Goal: Task Accomplishment & Management: Manage account settings

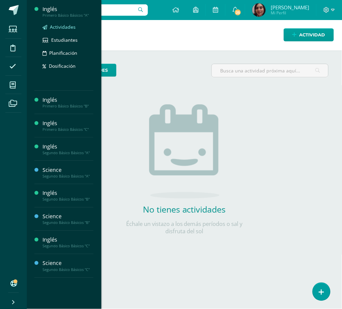
click at [60, 26] on span "Actividades" at bounding box center [63, 27] width 26 height 6
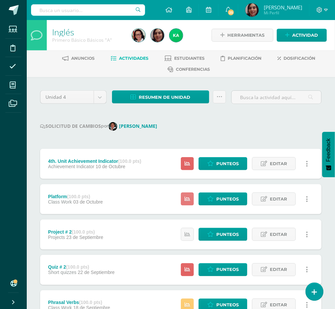
click at [191, 196] on link at bounding box center [187, 199] width 13 height 13
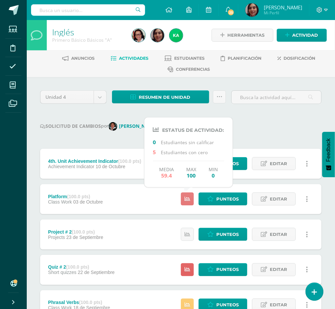
click at [191, 196] on link at bounding box center [187, 199] width 13 height 13
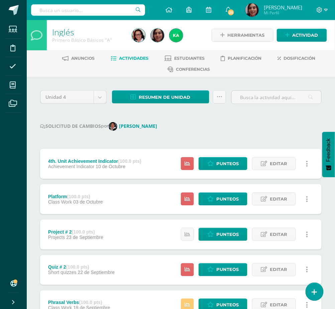
click at [136, 200] on div "Platform (100.0 pts) Class Work 03 de Octubre Punteos Editar Historial de activ…" at bounding box center [180, 199] width 281 height 30
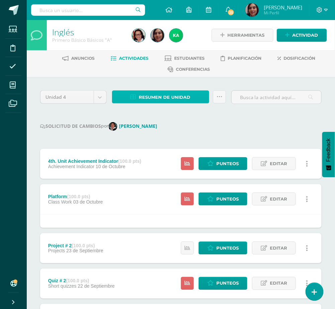
click at [170, 94] on span "Resumen de unidad" at bounding box center [164, 97] width 51 height 12
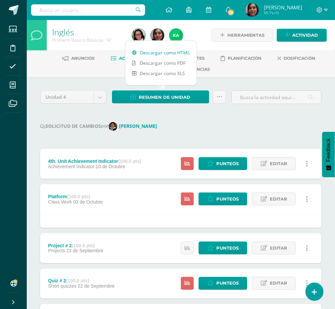
click at [164, 52] on link "Descargar como HTML" at bounding box center [160, 52] width 71 height 10
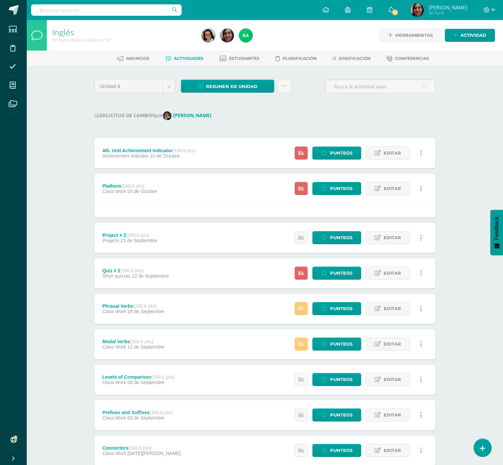
click at [283, 101] on div "Unidad 4 Unidad 1 Unidad 2 Unidad 3 Unidad 4 Resumen de unidad Subir actividade…" at bounding box center [265, 305] width 346 height 450
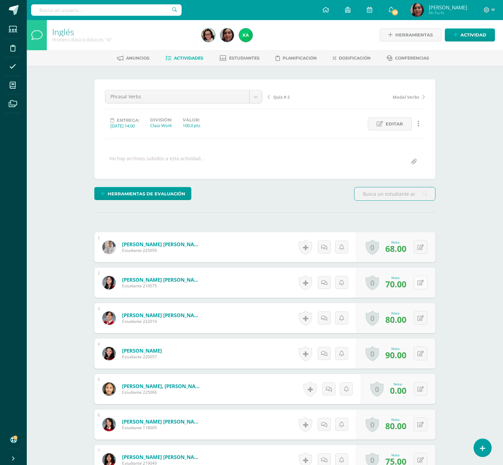
scroll to position [1, 0]
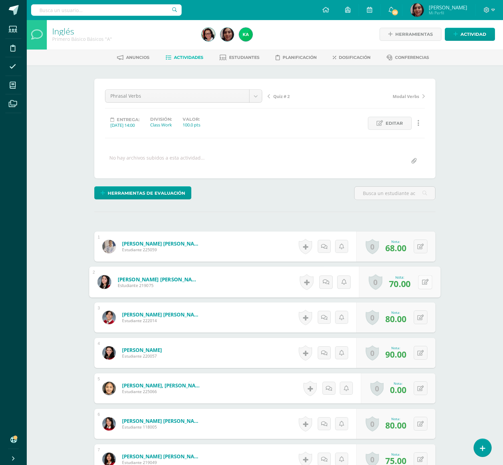
click at [422, 284] on icon at bounding box center [425, 282] width 7 height 6
type input "100"
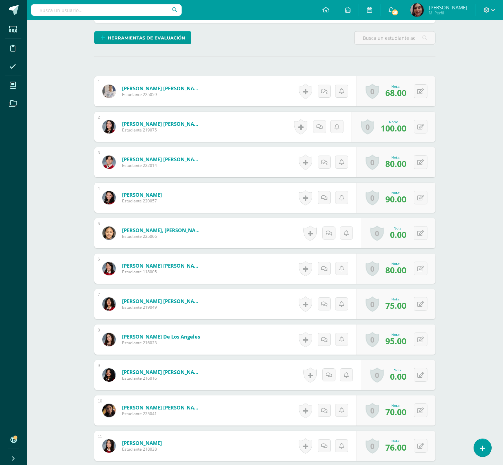
scroll to position [161, 0]
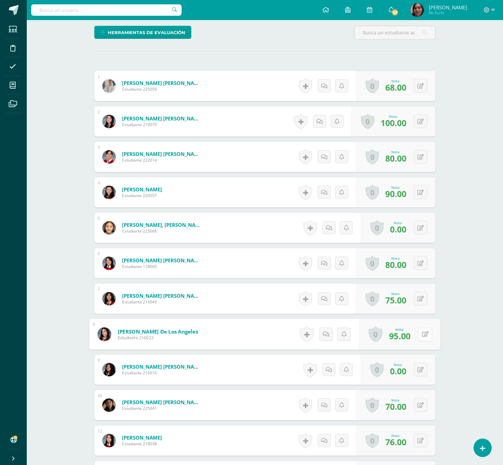
click at [419, 334] on button at bounding box center [425, 334] width 14 height 14
type input "100"
click at [418, 412] on button at bounding box center [425, 405] width 14 height 14
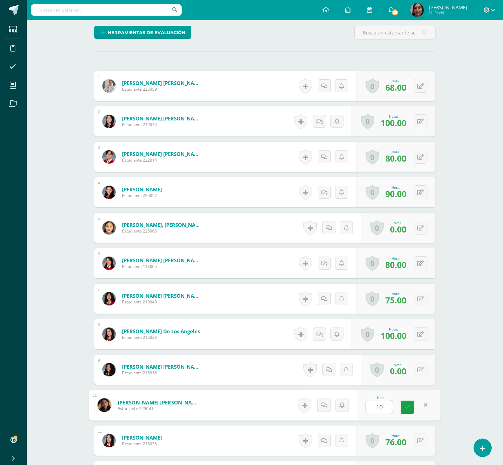
type input "100"
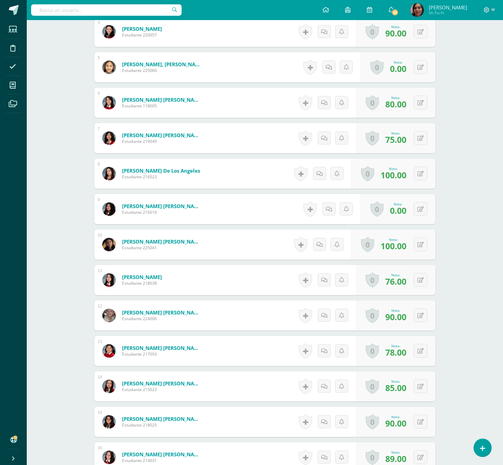
scroll to position [349, 0]
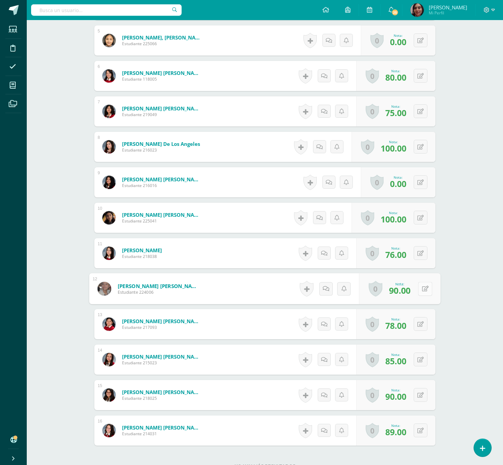
click at [416, 288] on div "0 Logros Logros obtenidos Aún no hay logros agregados Nota: 90.00" at bounding box center [400, 288] width 82 height 31
click at [418, 288] on button at bounding box center [425, 288] width 14 height 14
type input "100"
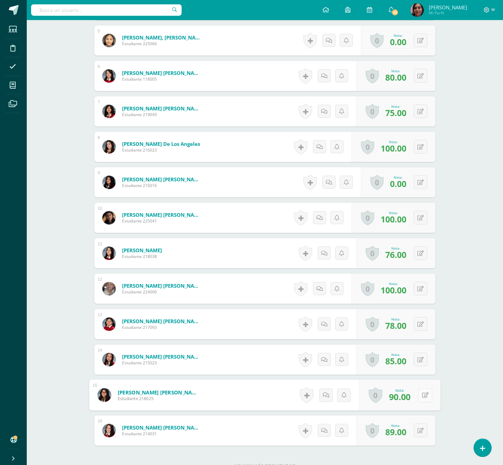
click at [416, 399] on div "0 Logros Logros obtenidos Aún no hay logros agregados Nota: 90.00" at bounding box center [400, 394] width 82 height 31
click at [422, 397] on icon at bounding box center [425, 395] width 7 height 6
type input "100"
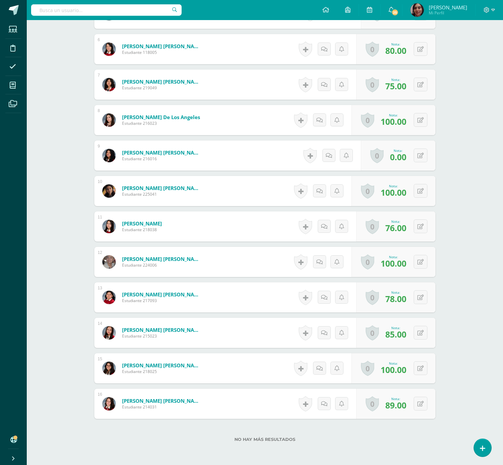
scroll to position [0, 0]
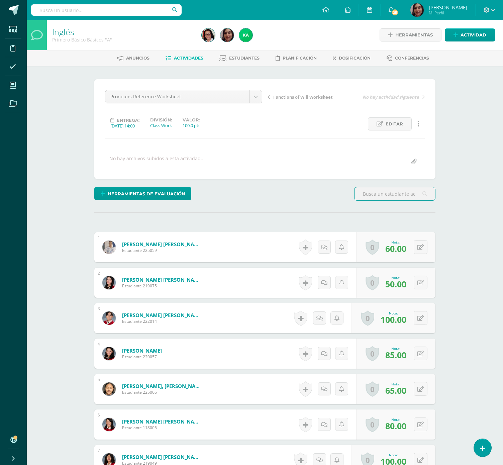
scroll to position [1, 0]
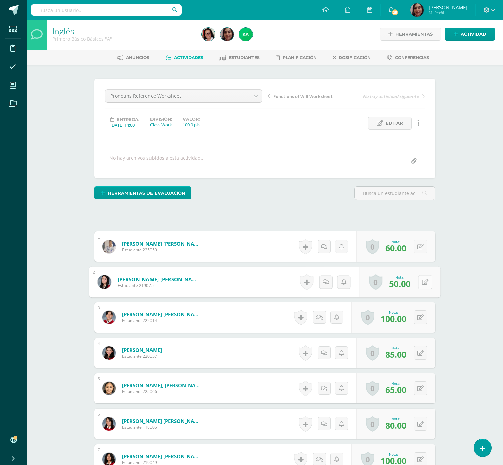
click at [421, 287] on button at bounding box center [425, 282] width 14 height 14
type input "100"
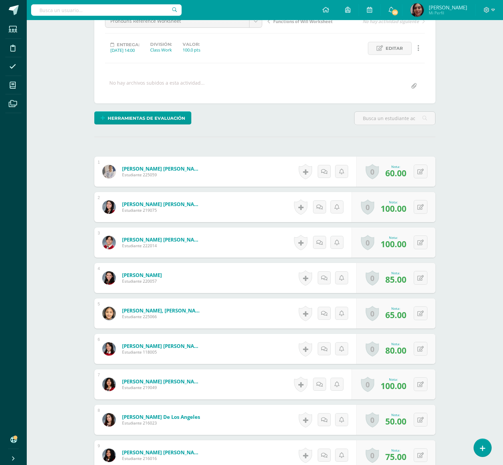
scroll to position [81, 0]
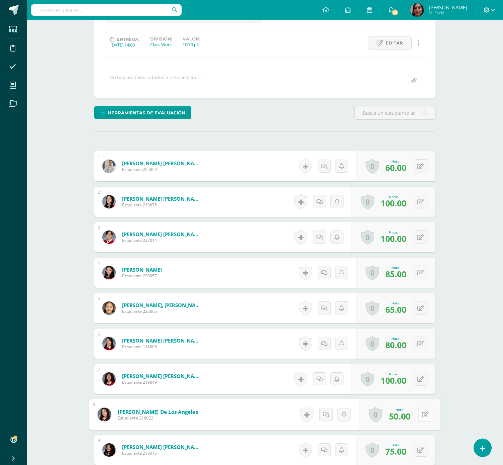
click at [419, 413] on button at bounding box center [425, 414] width 14 height 14
type input "100"
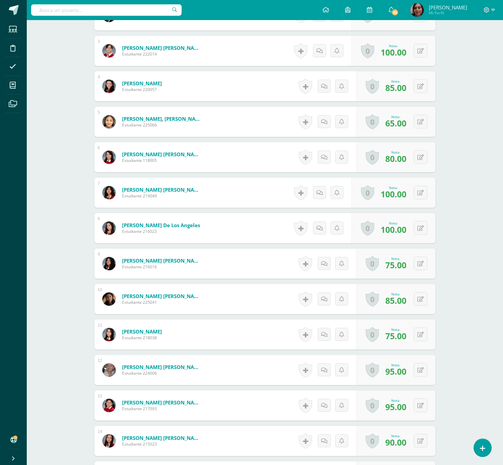
scroll to position [268, 0]
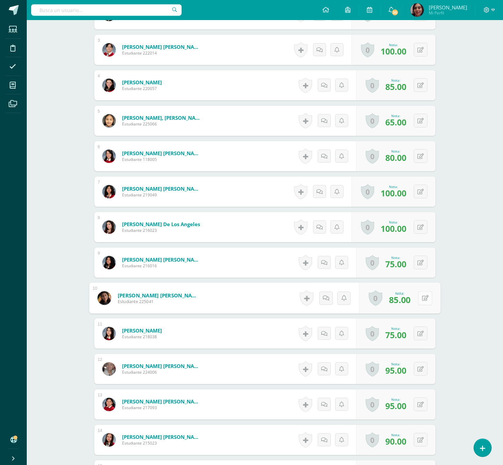
click at [420, 300] on button at bounding box center [425, 298] width 14 height 14
type input "100"
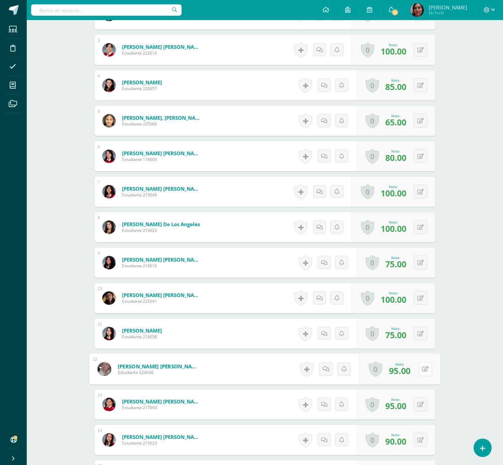
click at [420, 369] on button at bounding box center [425, 369] width 14 height 14
type input "100"
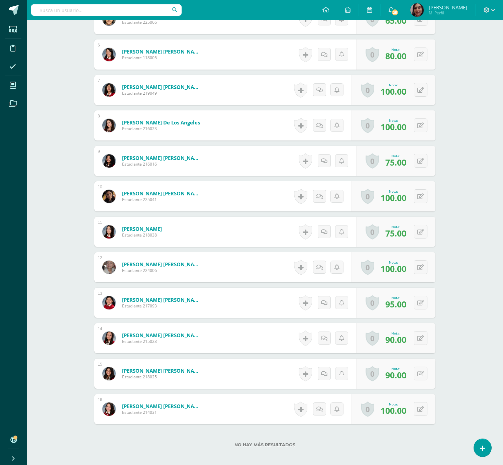
scroll to position [375, 0]
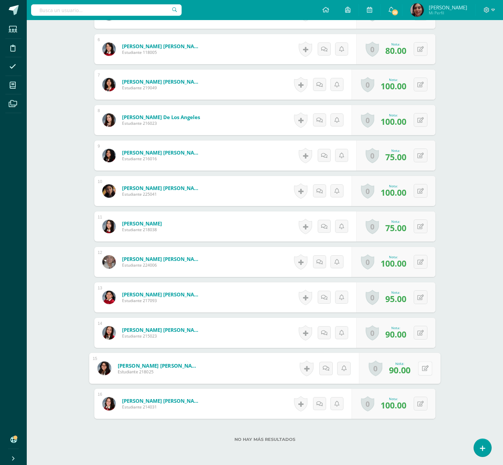
click at [420, 367] on button at bounding box center [425, 368] width 14 height 14
type input "100"
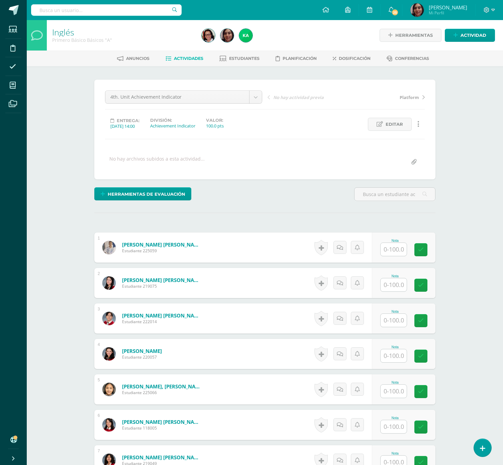
scroll to position [0, 0]
click at [390, 283] on input "text" at bounding box center [397, 284] width 27 height 13
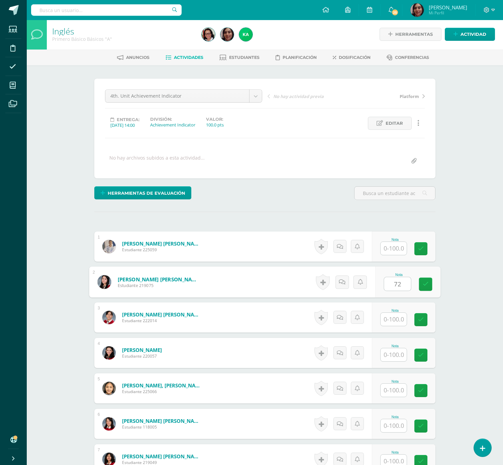
type input "72"
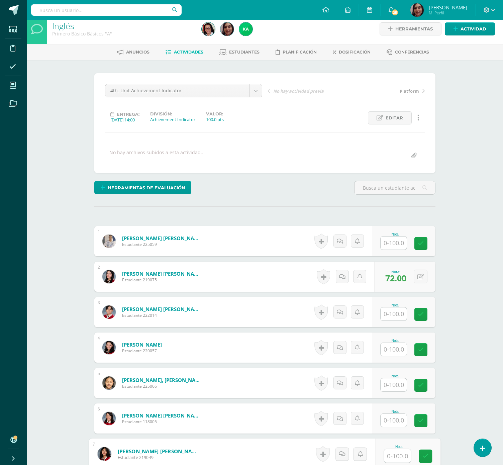
scroll to position [267, 0]
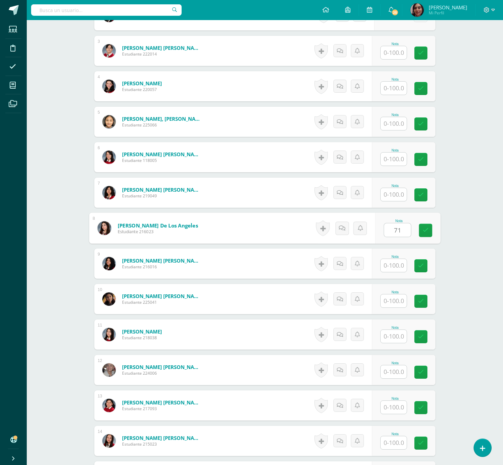
type input "71"
type input "70"
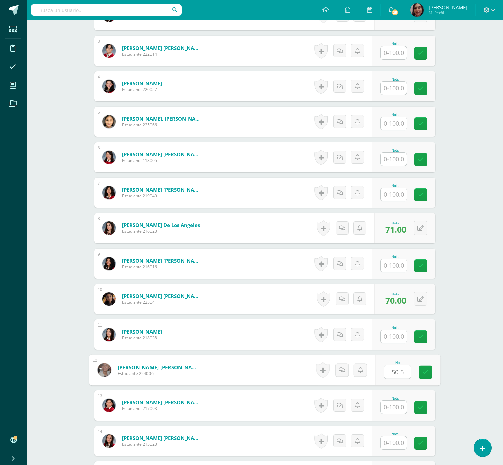
type input "50.5"
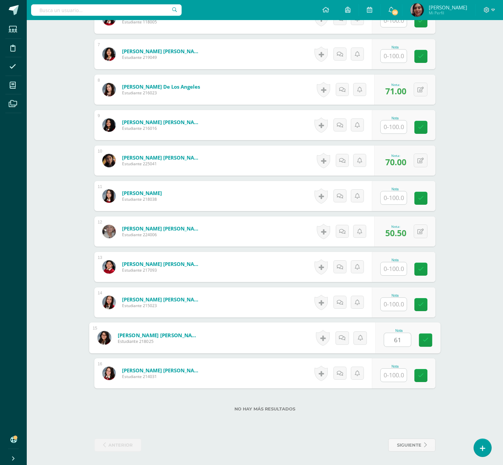
type input "61"
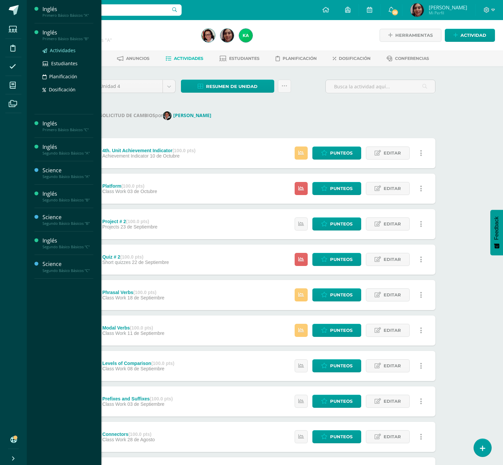
click at [53, 50] on span "Actividades" at bounding box center [63, 50] width 26 height 6
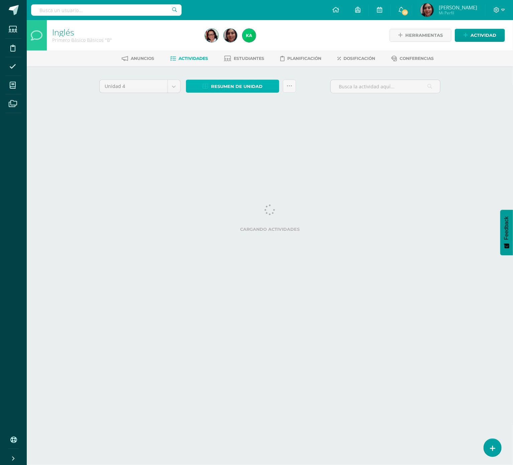
click at [218, 88] on span "Resumen de unidad" at bounding box center [236, 86] width 51 height 12
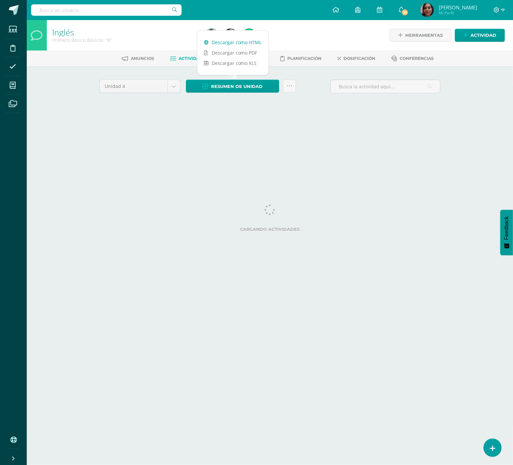
click at [226, 41] on link "Descargar como HTML" at bounding box center [232, 42] width 71 height 10
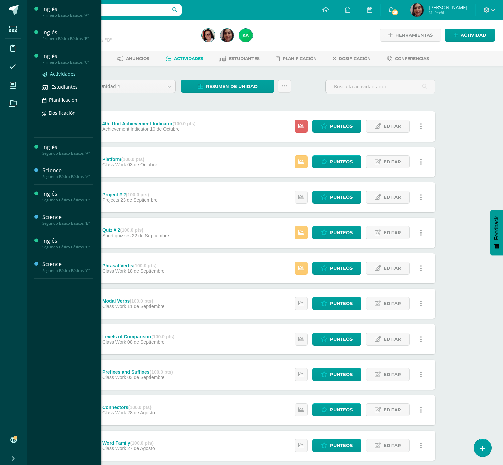
click at [63, 76] on span "Actividades" at bounding box center [63, 74] width 26 height 6
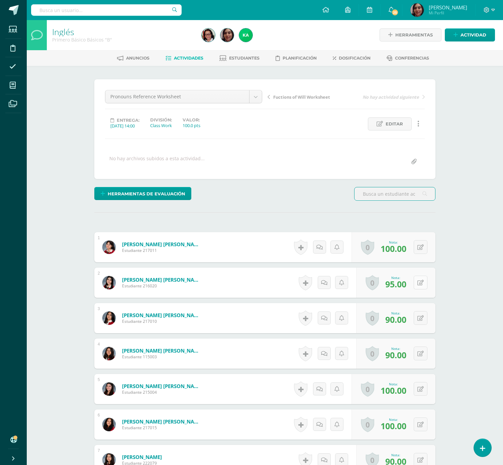
scroll to position [1, 0]
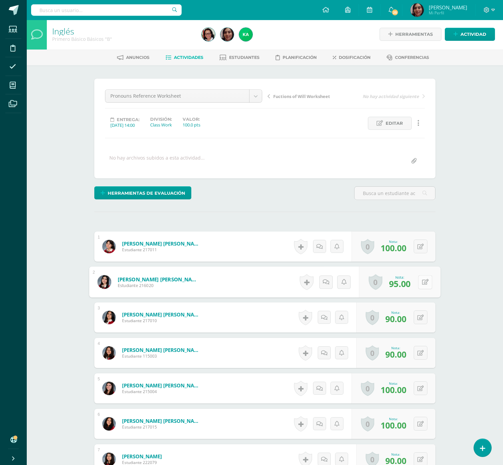
click at [423, 287] on button at bounding box center [425, 282] width 14 height 14
type input "100"
click at [422, 318] on icon at bounding box center [425, 317] width 7 height 6
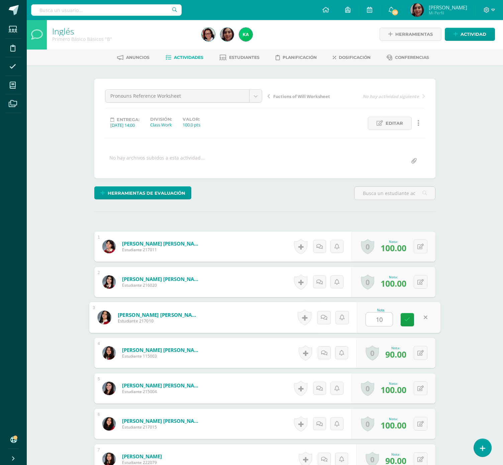
type input "100"
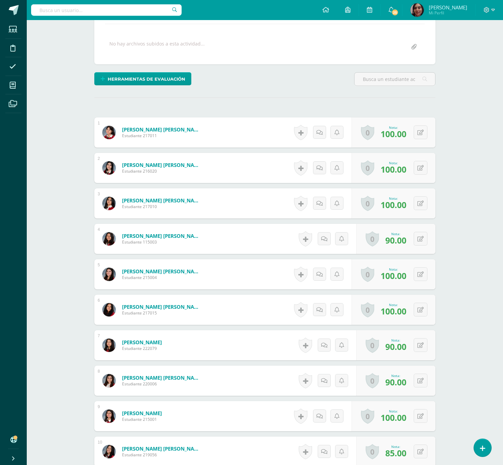
scroll to position [135, 0]
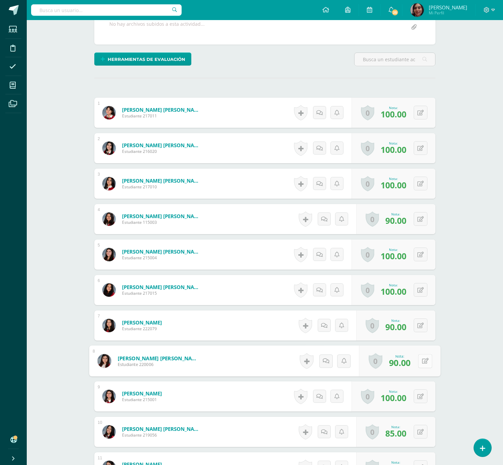
click at [422, 362] on icon at bounding box center [425, 361] width 7 height 6
type input "100"
click at [419, 432] on button at bounding box center [425, 431] width 14 height 14
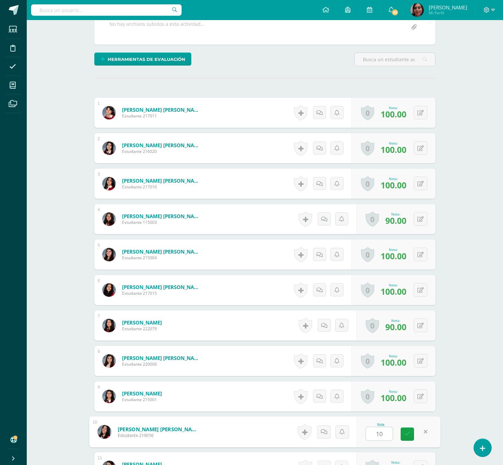
type input "100"
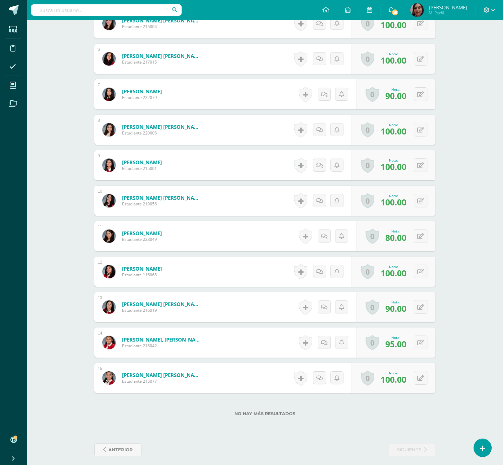
scroll to position [373, 0]
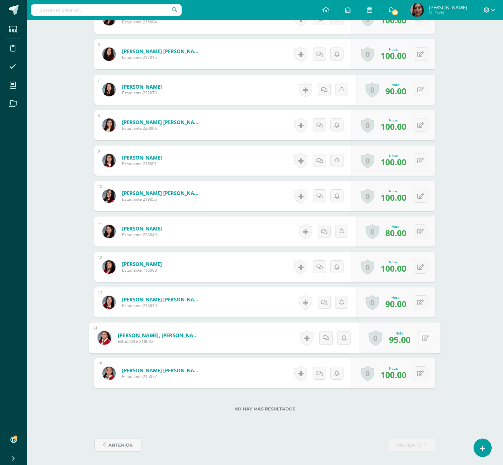
click at [422, 336] on icon at bounding box center [425, 338] width 7 height 6
type input "100"
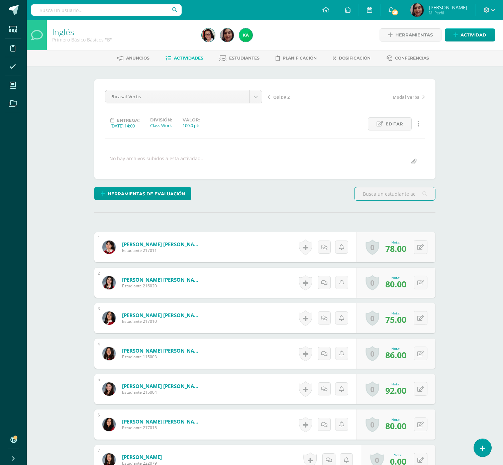
scroll to position [1, 0]
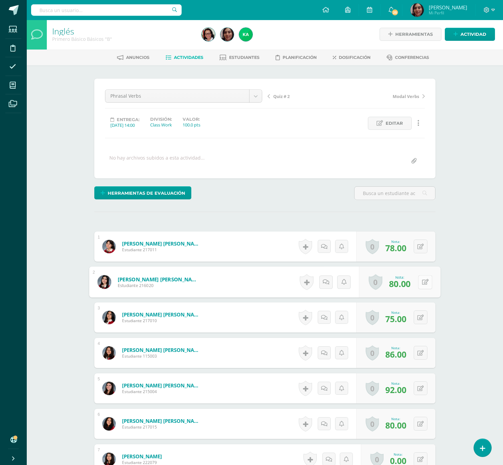
click at [424, 283] on button at bounding box center [425, 282] width 14 height 14
type input "100"
click at [425, 323] on button at bounding box center [420, 317] width 14 height 14
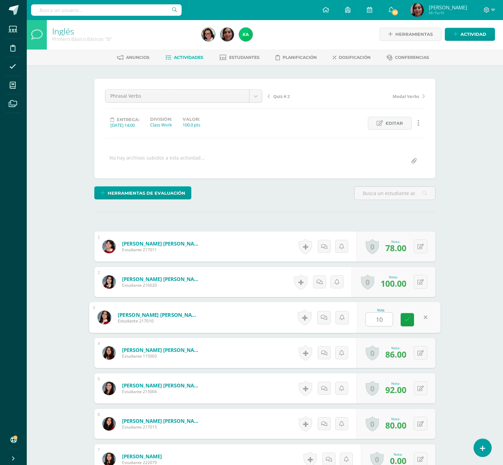
type input "100"
click at [422, 424] on icon at bounding box center [425, 423] width 7 height 6
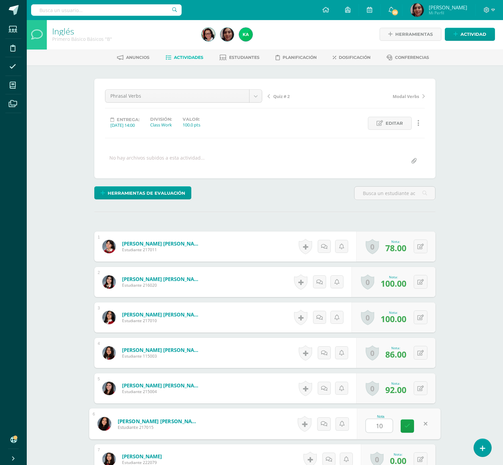
type input "100"
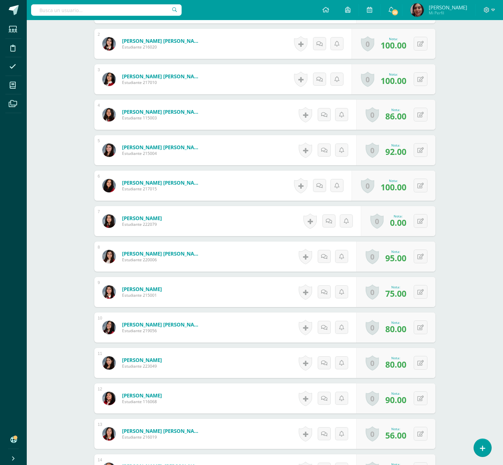
scroll to position [242, 0]
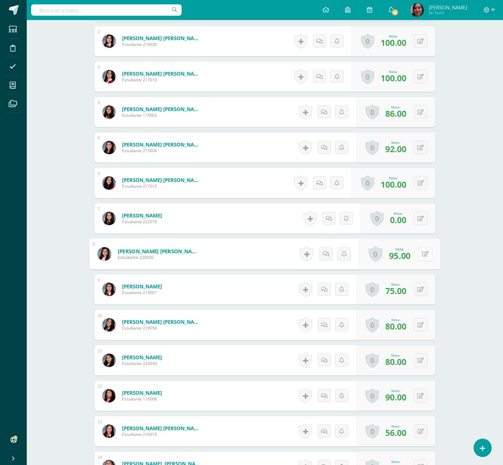
click at [424, 253] on button at bounding box center [425, 254] width 14 height 14
type input "100"
click at [423, 291] on button at bounding box center [420, 289] width 14 height 14
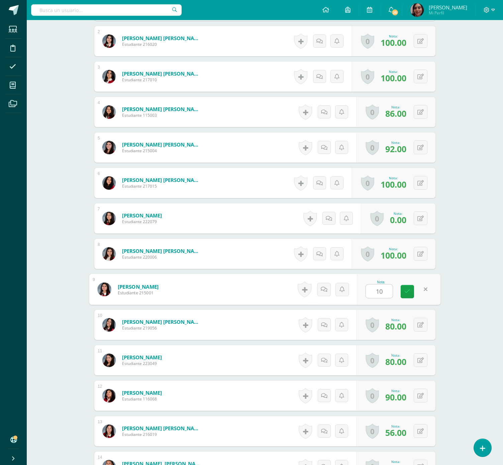
type input "100"
click at [418, 327] on button at bounding box center [425, 324] width 14 height 14
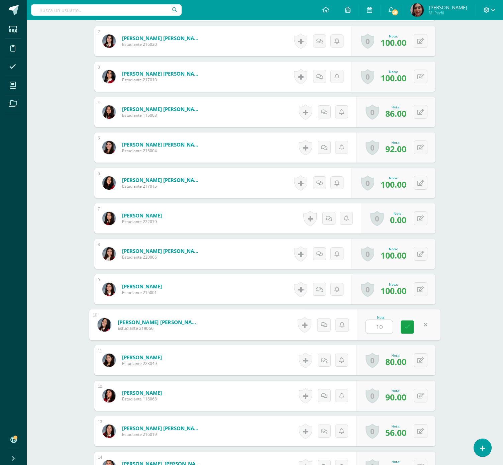
type input "100"
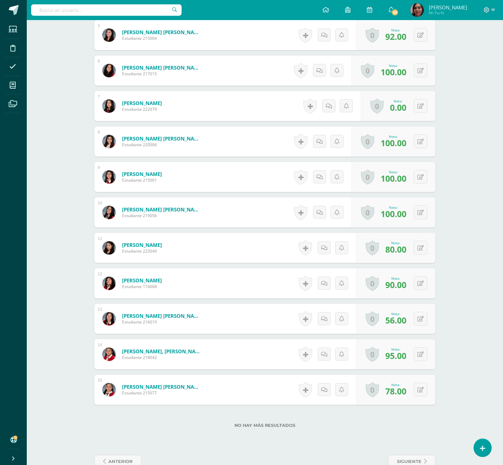
scroll to position [373, 0]
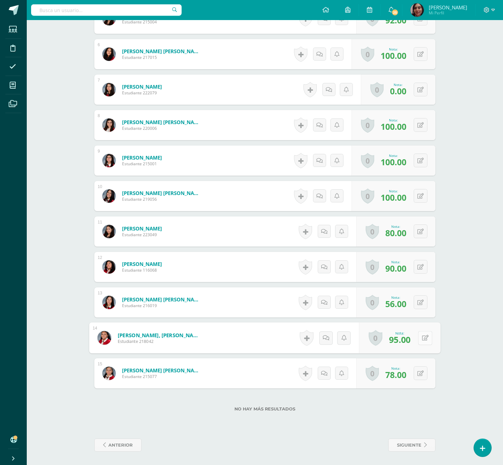
click at [418, 334] on button at bounding box center [425, 338] width 14 height 14
type input "100"
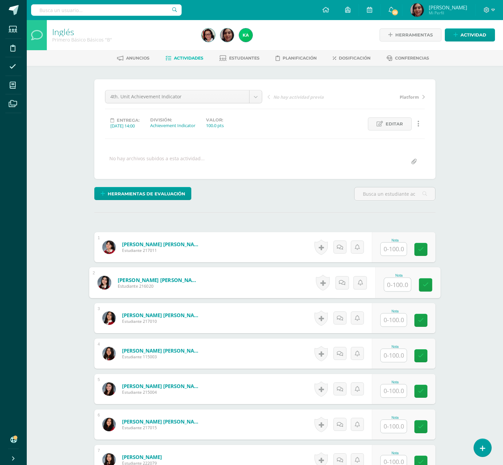
click at [396, 283] on input "text" at bounding box center [397, 284] width 27 height 13
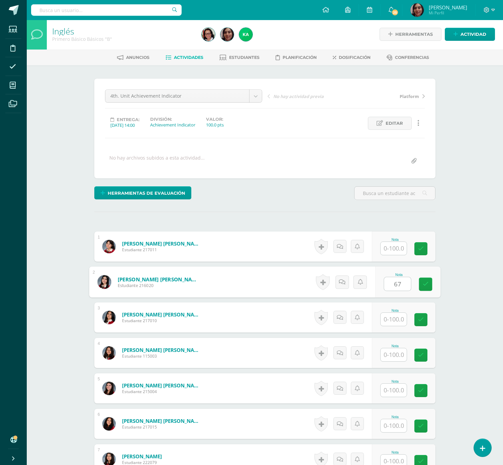
type input "67"
type input "53"
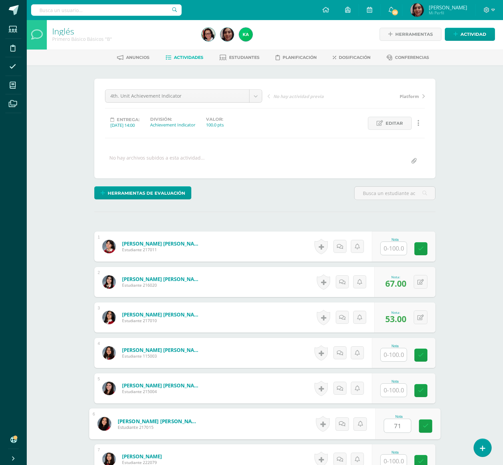
type input "71"
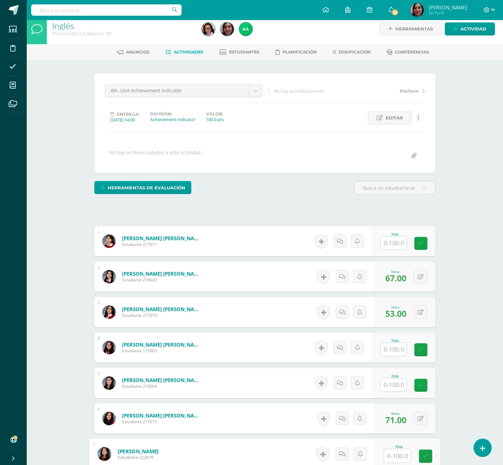
scroll to position [267, 0]
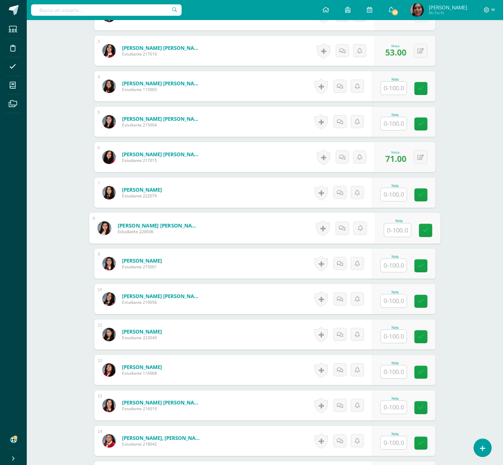
type input "0"
type input "60.5"
type input "66"
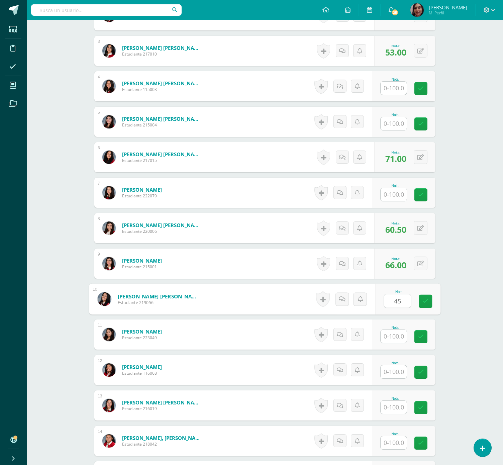
type input "45"
type input "60.5"
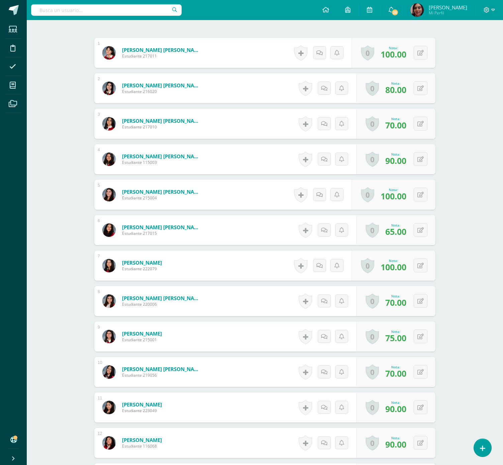
scroll to position [373, 0]
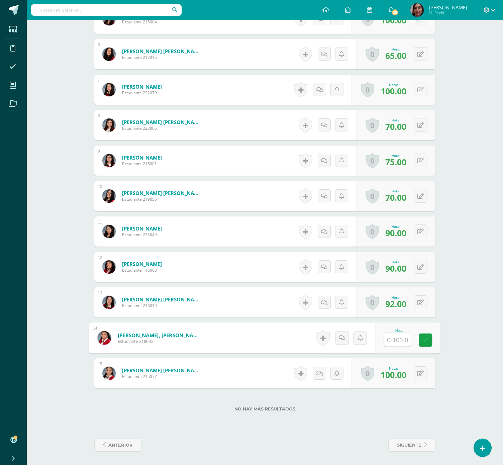
click at [393, 338] on input "text" at bounding box center [397, 339] width 27 height 13
type input "95"
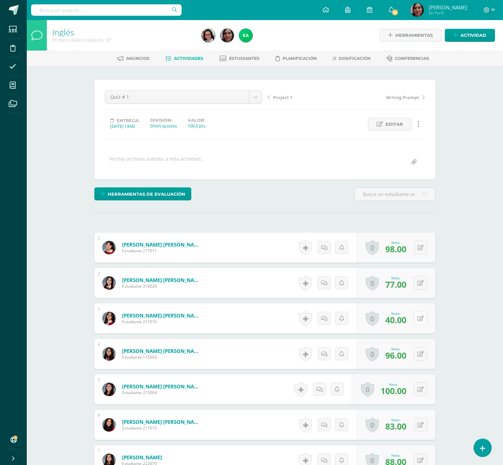
scroll to position [0, 0]
click at [422, 320] on icon at bounding box center [425, 318] width 7 height 6
type input "60"
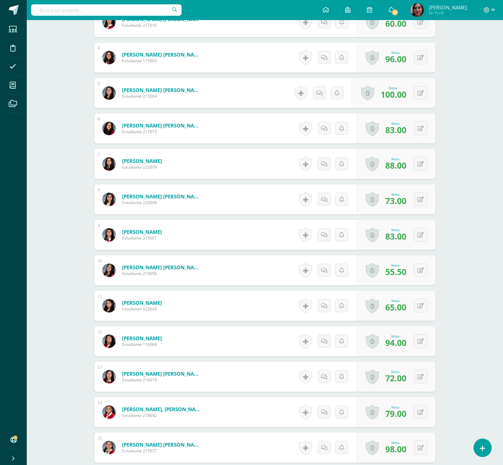
scroll to position [297, 0]
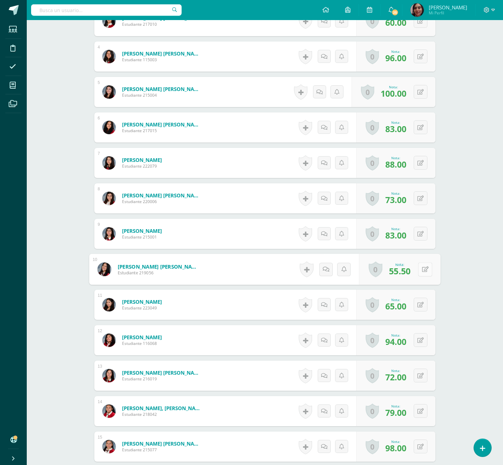
click at [418, 272] on button at bounding box center [425, 269] width 14 height 14
type input "60"
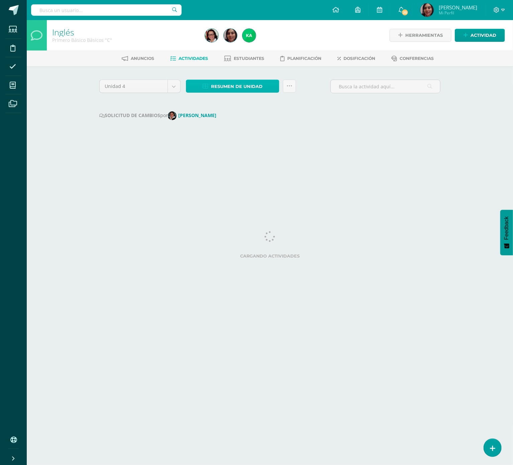
click at [238, 89] on span "Resumen de unidad" at bounding box center [236, 86] width 51 height 12
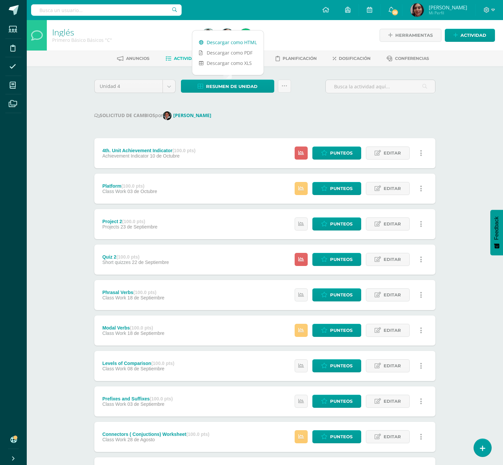
click at [238, 40] on link "Descargar como HTML" at bounding box center [227, 42] width 71 height 10
click at [276, 107] on div "Unidad 4 Unidad 1 Unidad 2 Unidad 3 Unidad 4 Resumen de unidad Subir actividade…" at bounding box center [265, 298] width 346 height 436
click at [238, 53] on link "Estudiantes" at bounding box center [239, 58] width 40 height 11
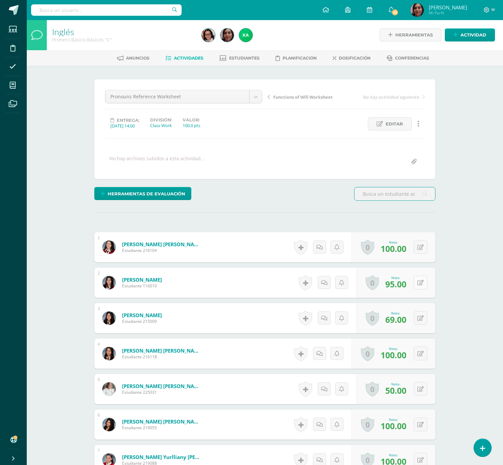
scroll to position [1, 0]
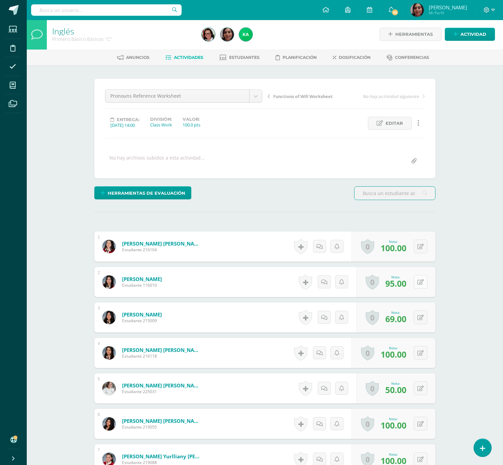
click at [420, 287] on button at bounding box center [420, 282] width 14 height 14
type input "100"
click at [420, 386] on button at bounding box center [425, 388] width 14 height 14
type input "100"
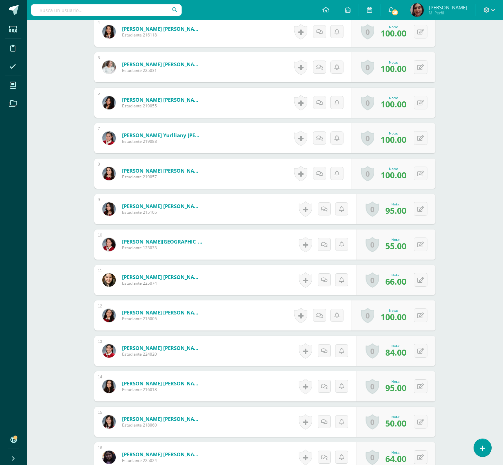
scroll to position [349, 0]
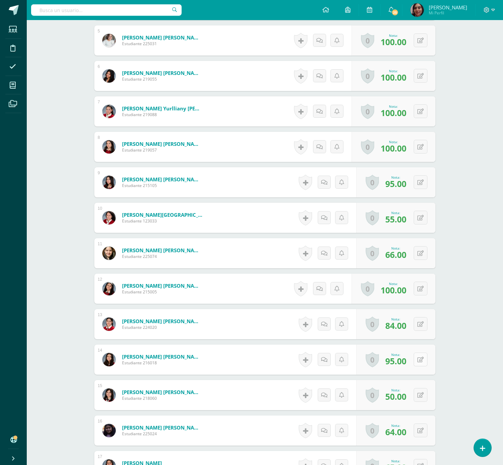
click at [417, 364] on button at bounding box center [420, 359] width 14 height 14
type input "100"
click at [418, 393] on button at bounding box center [420, 395] width 14 height 14
type input "100"
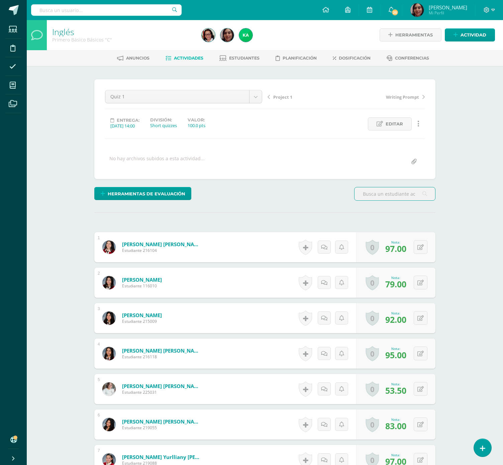
scroll to position [1, 0]
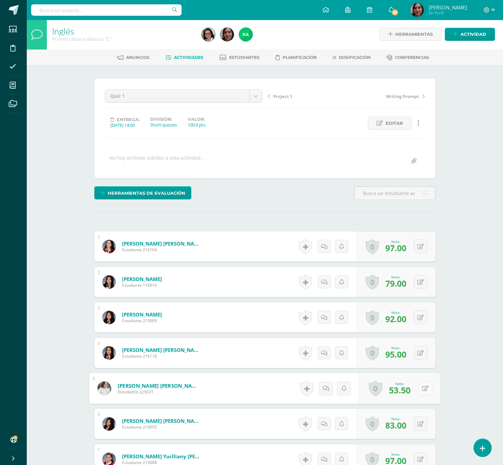
click at [418, 385] on button at bounding box center [425, 388] width 14 height 14
type input "60"
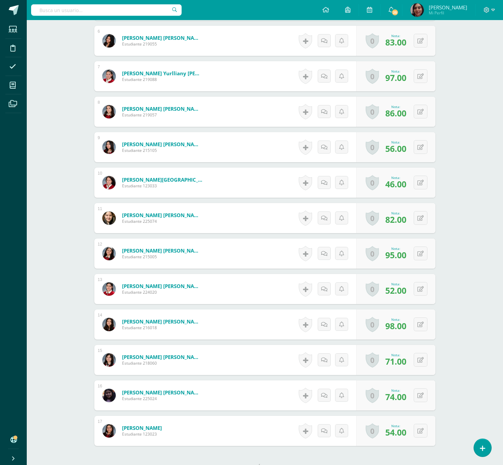
scroll to position [410, 0]
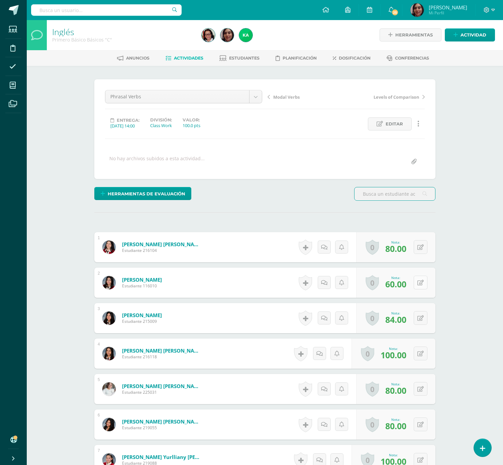
scroll to position [1, 0]
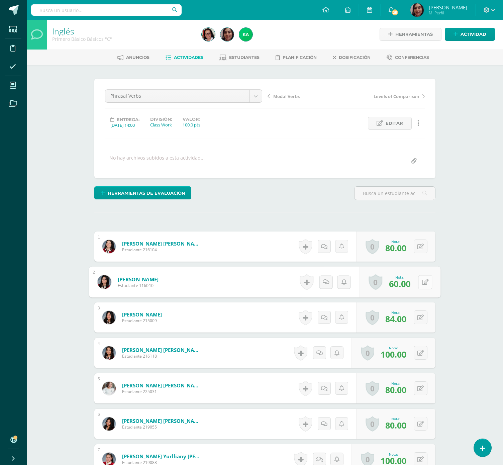
click at [422, 283] on icon at bounding box center [425, 282] width 7 height 6
type input "100"
click at [419, 387] on button at bounding box center [420, 388] width 14 height 14
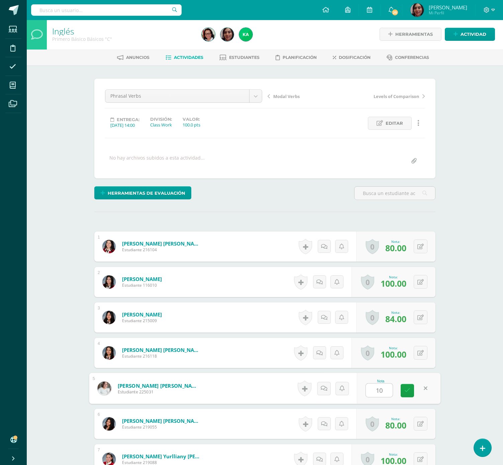
type input "100"
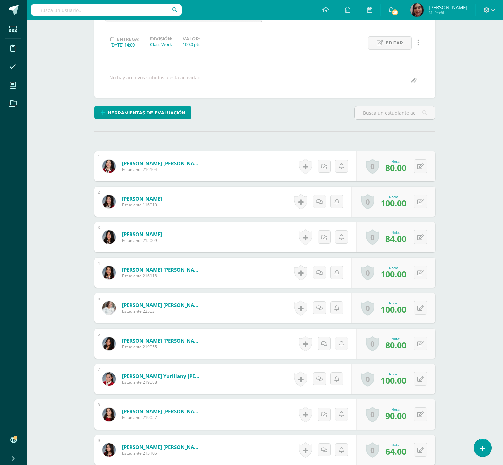
scroll to position [108, 0]
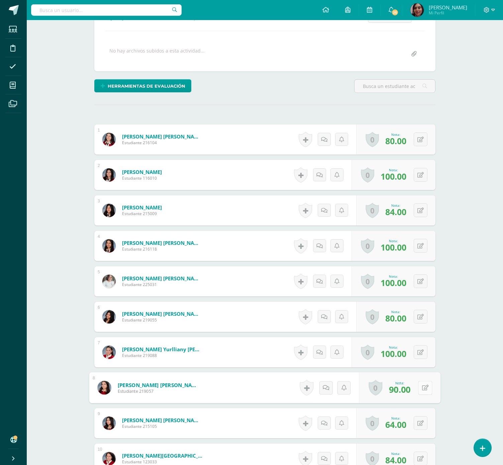
click at [418, 388] on button at bounding box center [425, 387] width 14 height 14
type input "100"
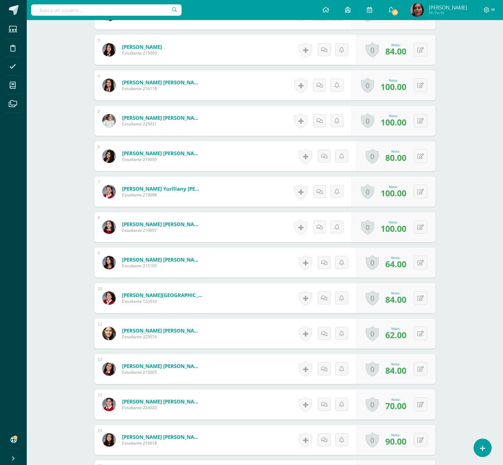
scroll to position [295, 0]
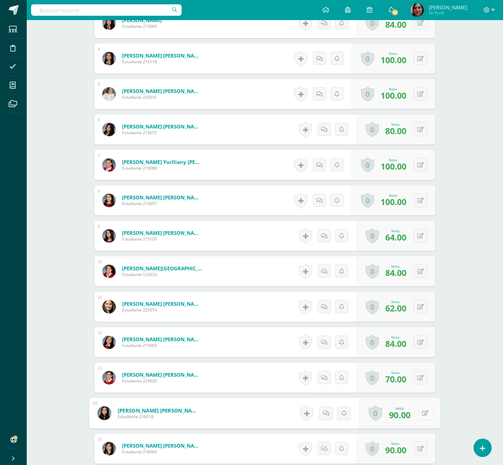
click at [422, 415] on icon at bounding box center [425, 413] width 7 height 6
type input "100"
click at [422, 448] on icon at bounding box center [425, 448] width 7 height 6
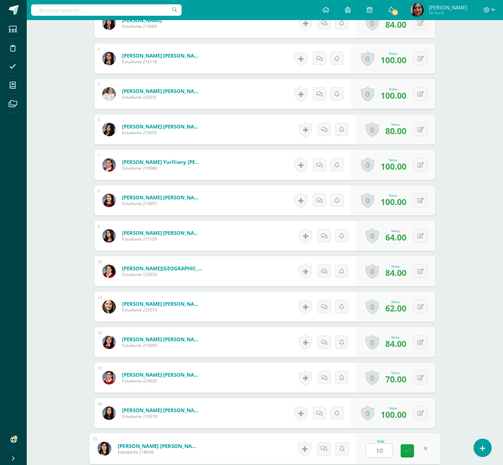
type input "100"
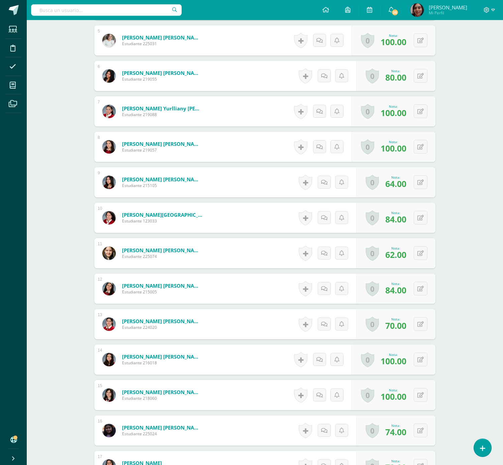
scroll to position [444, 0]
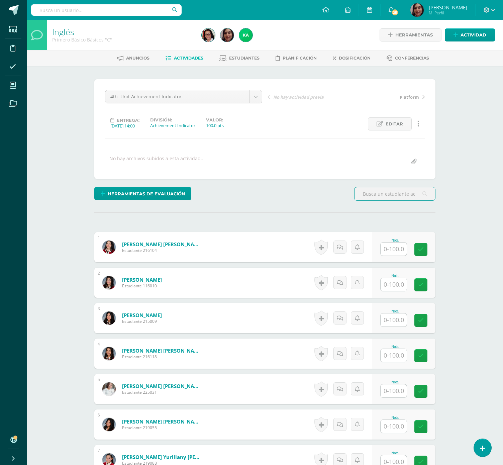
scroll to position [1, 0]
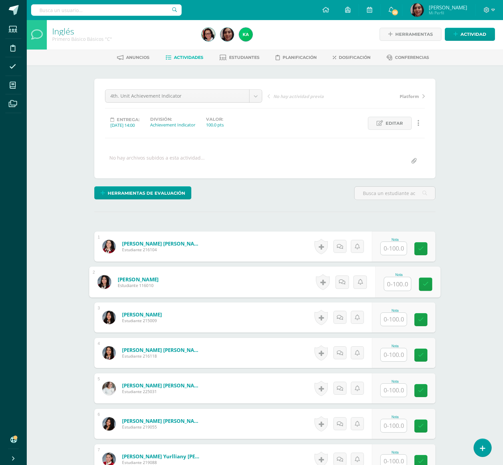
click at [395, 286] on input "text" at bounding box center [397, 283] width 27 height 13
type input "69"
type input "21.5"
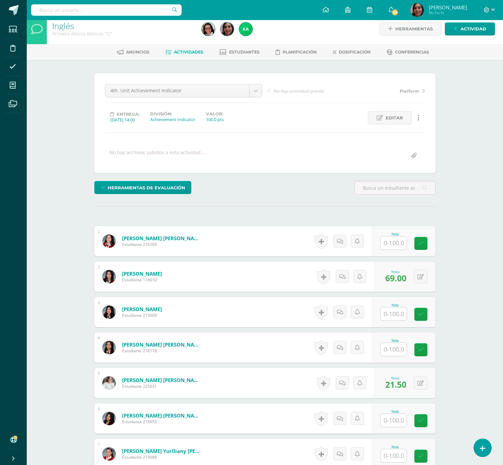
scroll to position [267, 0]
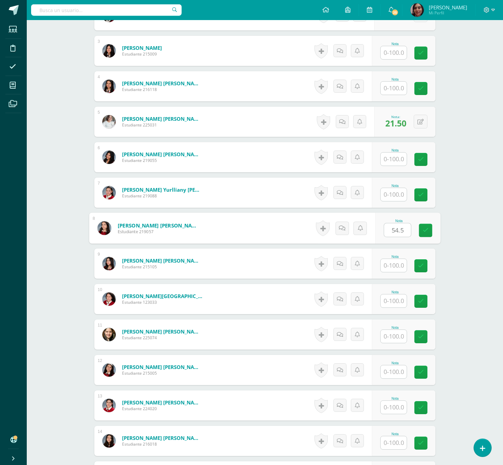
type input "54.5"
click at [402, 440] on input "text" at bounding box center [397, 442] width 27 height 13
type input "68"
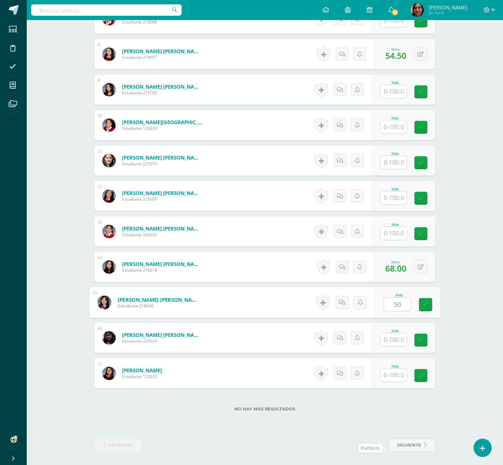
type input "50"
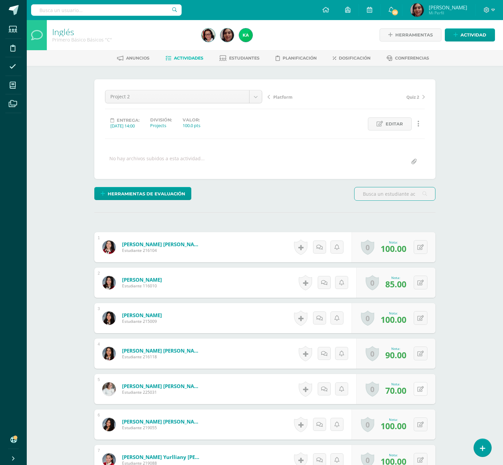
scroll to position [1, 0]
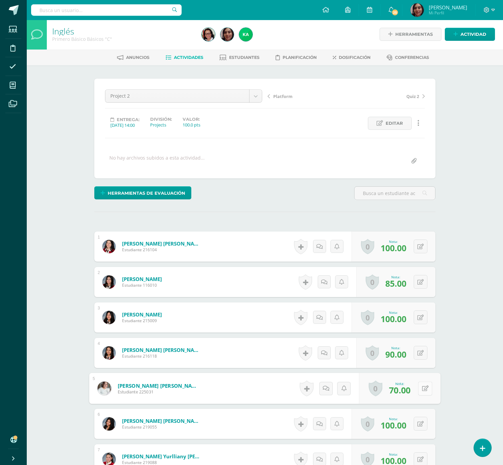
click at [420, 387] on button at bounding box center [425, 388] width 14 height 14
type input "85"
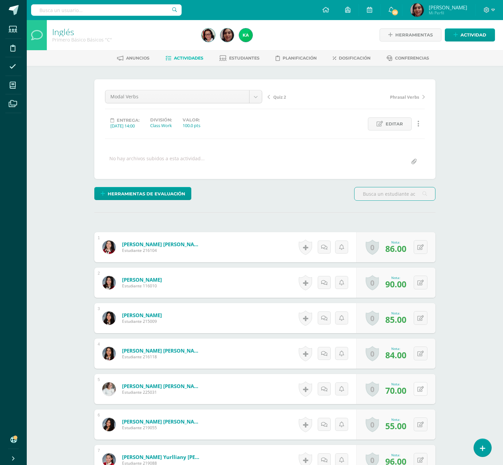
scroll to position [1, 0]
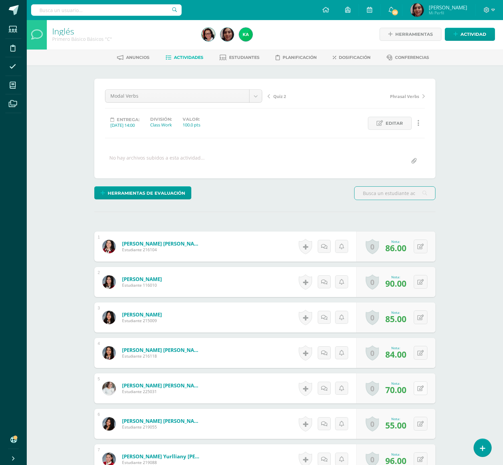
click at [425, 390] on button at bounding box center [420, 388] width 14 height 14
type input "100"
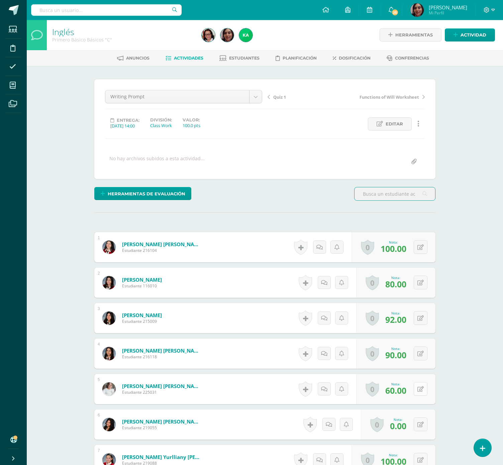
scroll to position [1, 0]
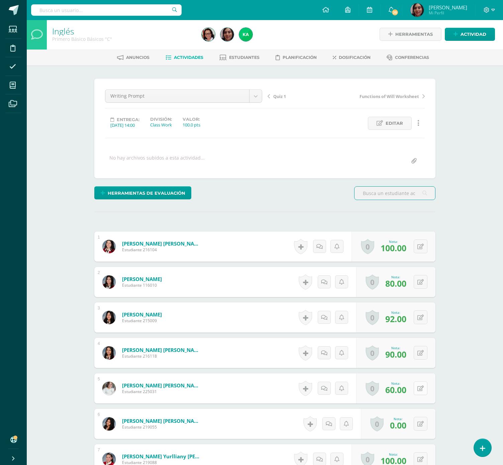
click at [421, 390] on icon at bounding box center [420, 388] width 6 height 6
type input "80"
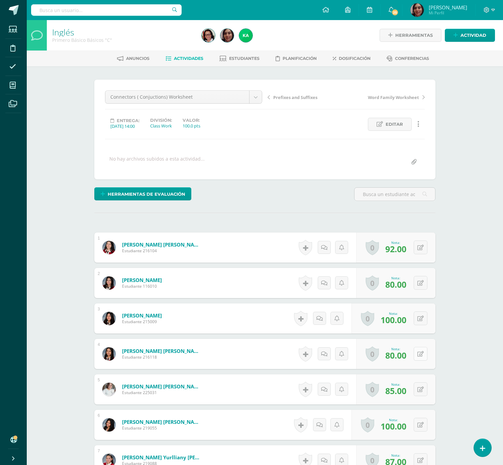
scroll to position [0, 0]
click at [418, 391] on button at bounding box center [425, 389] width 14 height 14
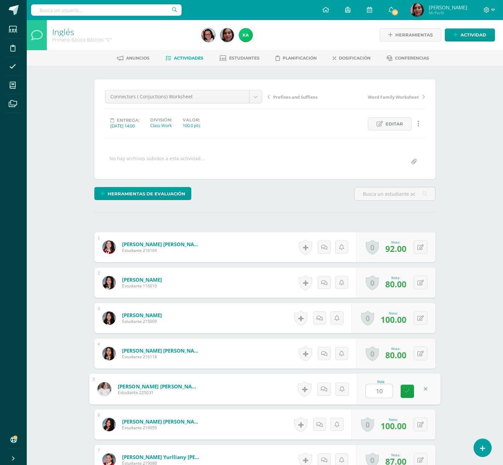
type input "100"
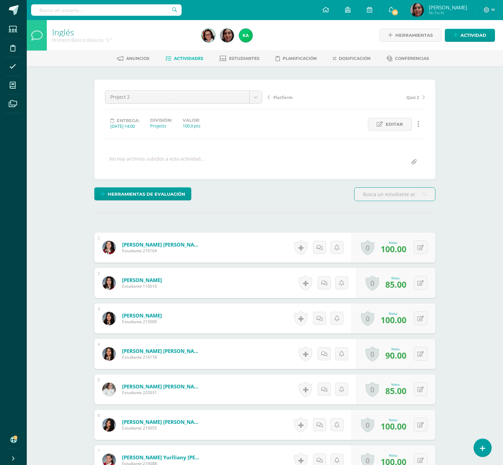
scroll to position [0, 0]
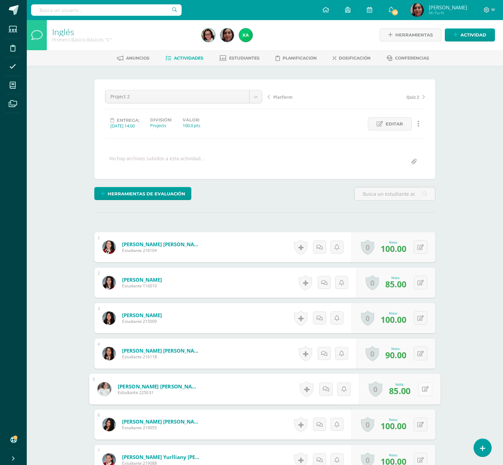
click at [418, 391] on button at bounding box center [425, 389] width 14 height 14
type input "100"
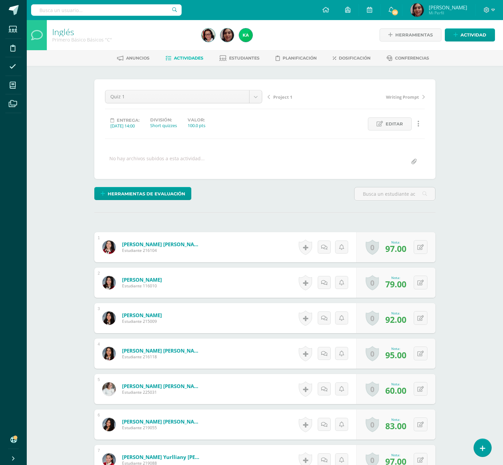
scroll to position [1, 0]
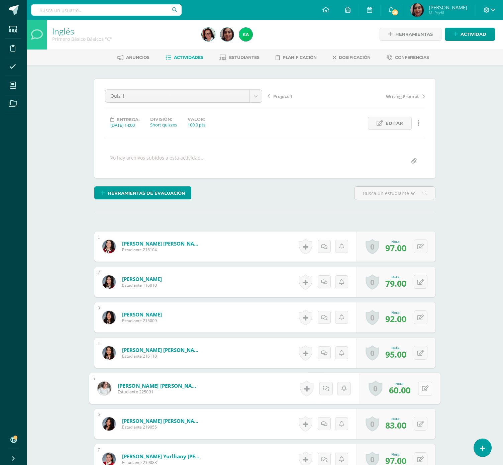
click at [420, 387] on button at bounding box center [425, 388] width 14 height 14
type input "1"
click at [420, 387] on button at bounding box center [425, 388] width 14 height 14
type input "65"
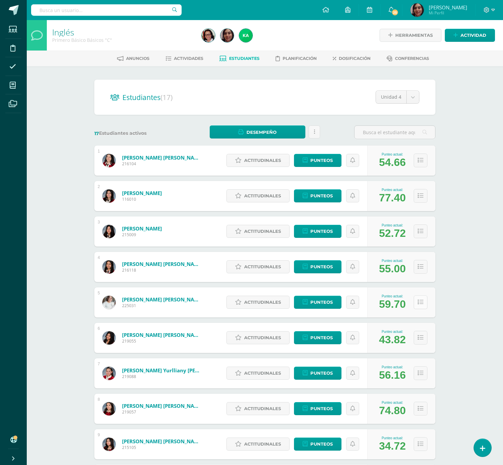
click at [424, 303] on button at bounding box center [420, 302] width 14 height 14
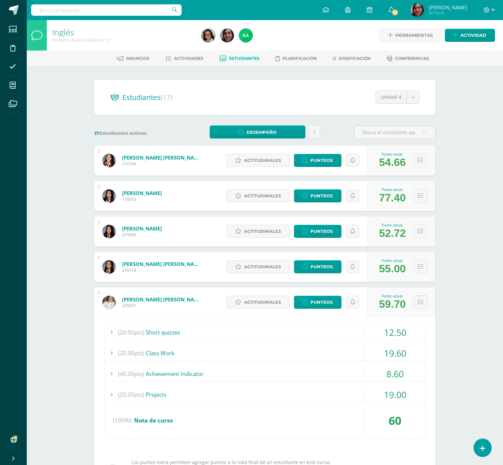
click at [424, 303] on button at bounding box center [420, 302] width 14 height 14
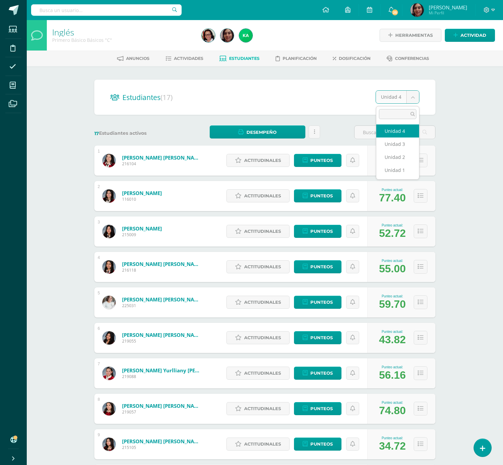
click at [410, 92] on body "Estudiantes Disciplina Asistencia Mis cursos Archivos Soporte Ayuda Reportar un…" at bounding box center [251, 393] width 503 height 787
select select "/dashboard/teacher/section/2911/students/?unit=175156"
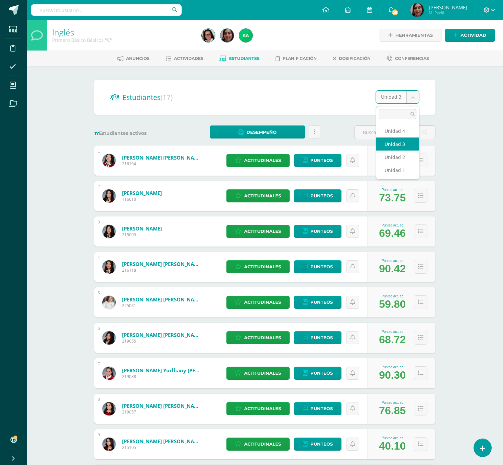
click at [412, 94] on body "Estudiantes Disciplina Asistencia Mis cursos Archivos Soporte Ayuda Reportar un…" at bounding box center [251, 268] width 503 height 536
select select "/dashboard/teacher/section/2911/students/?unit=175155"
click at [409, 97] on body "Estudiantes Disciplina Asistencia Mis cursos Archivos Soporte Ayuda Reportar un…" at bounding box center [251, 268] width 503 height 536
select select "/dashboard/teacher/section/2911/students/?unit=175152"
